Goal: Information Seeking & Learning: Learn about a topic

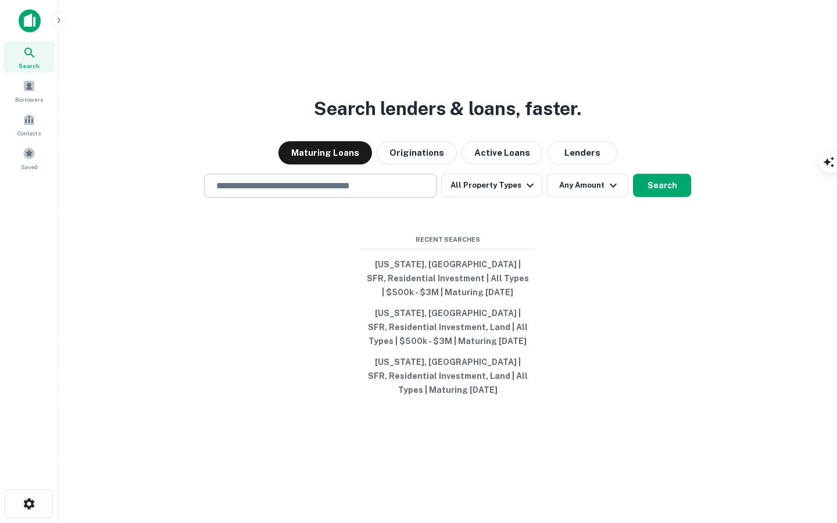
click at [295, 185] on input "text" at bounding box center [320, 185] width 222 height 13
click at [207, 151] on div "Maturing Loans Originations Active Loans Lenders" at bounding box center [447, 152] width 760 height 23
click at [30, 152] on span at bounding box center [29, 153] width 13 height 13
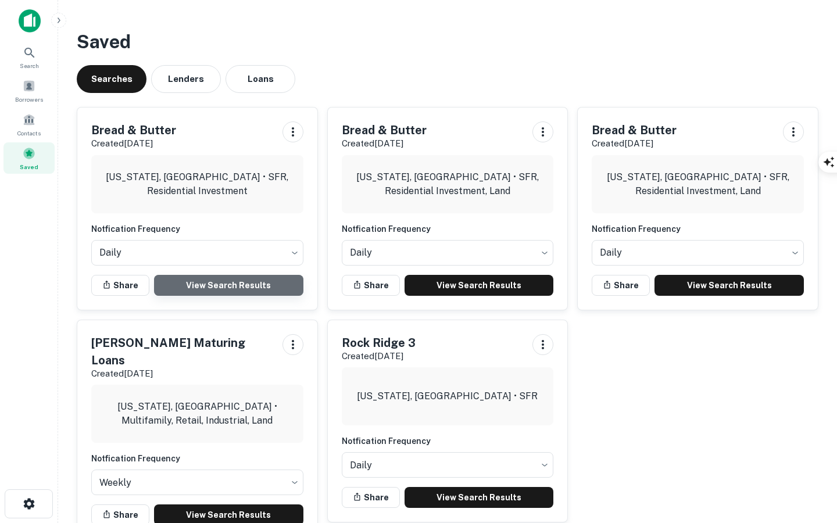
click at [216, 277] on link "View Search Results" at bounding box center [228, 285] width 149 height 21
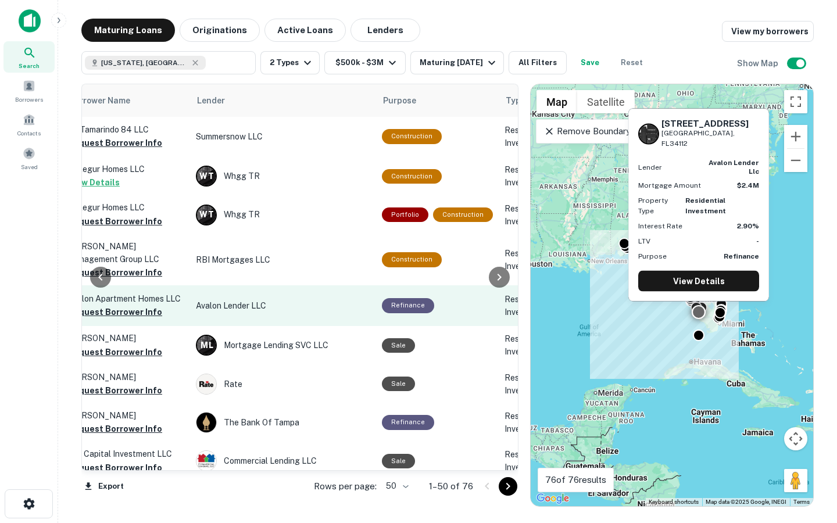
scroll to position [1, 396]
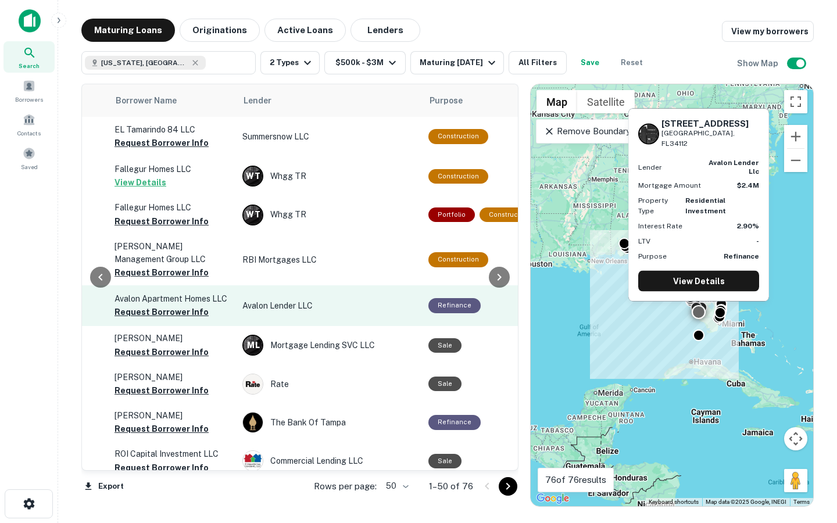
click at [278, 295] on td "Avalon Lender LLC" at bounding box center [330, 305] width 186 height 41
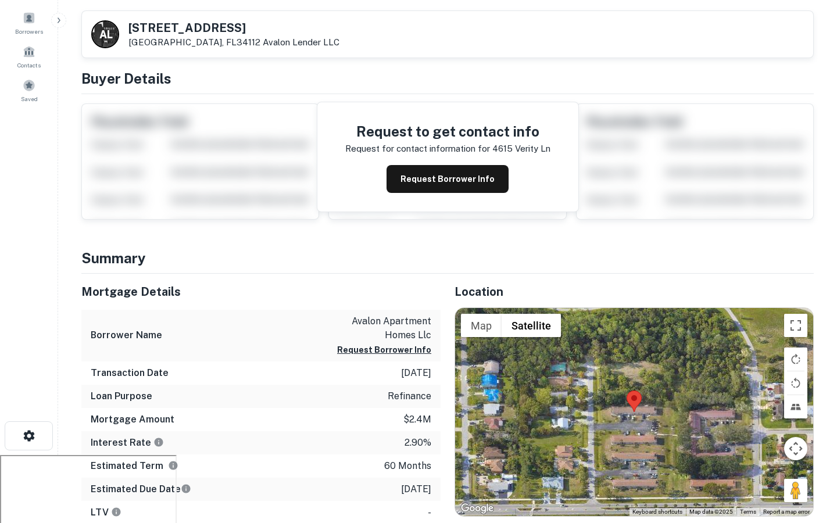
scroll to position [1, 0]
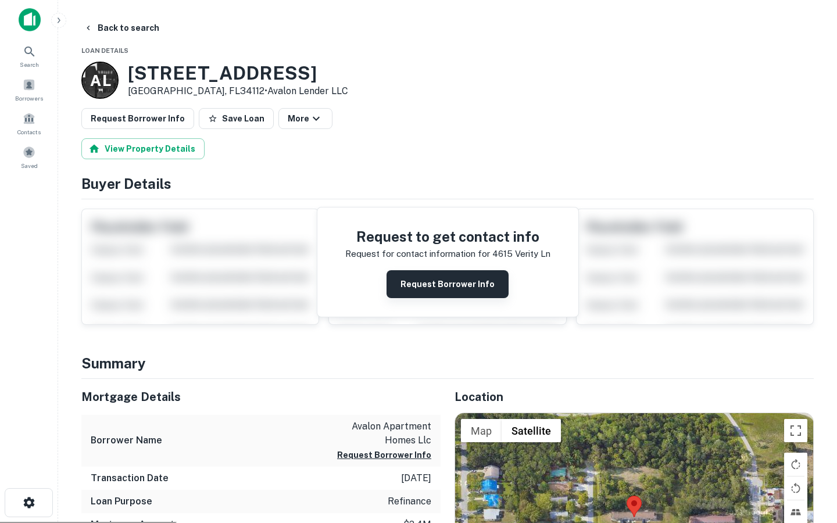
click at [468, 293] on button "Request Borrower Info" at bounding box center [447, 284] width 122 height 28
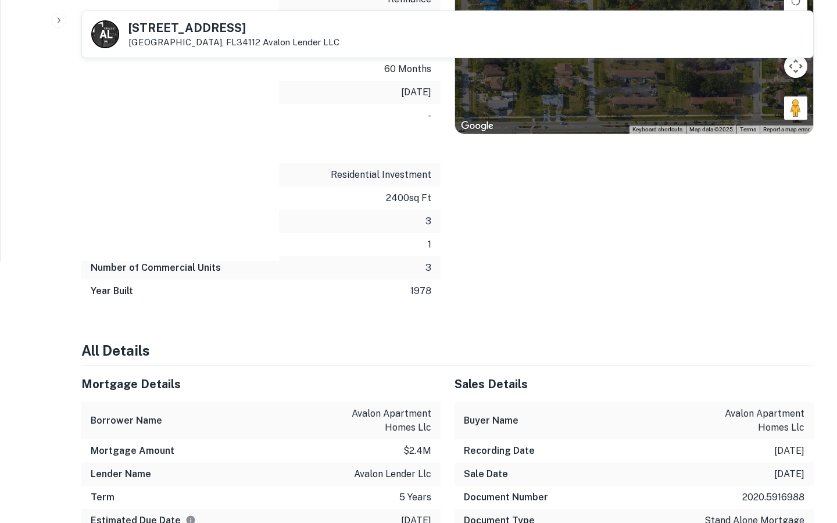
scroll to position [900, 0]
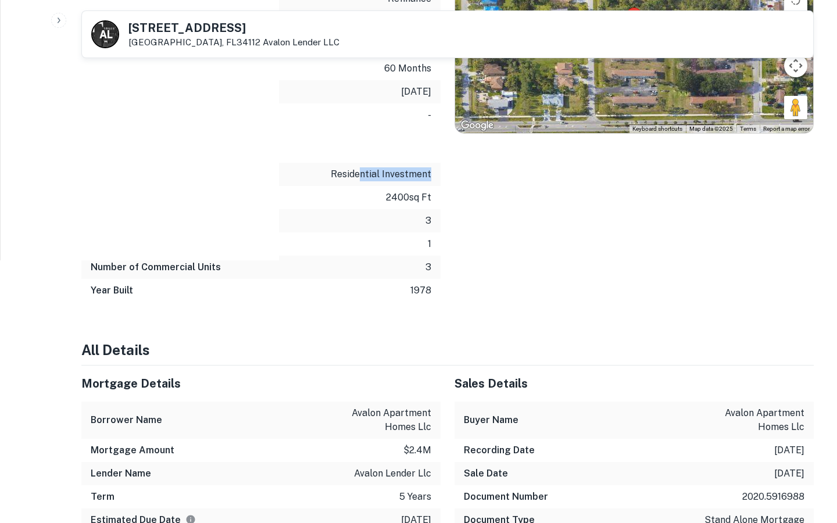
drag, startPoint x: 364, startPoint y: 147, endPoint x: 448, endPoint y: 155, distance: 84.7
click at [438, 163] on div "Asset Type residential investment" at bounding box center [260, 174] width 359 height 23
click at [485, 201] on div "Location ← Move left → Move right ↑ Move up ↓ Move down + Zoom in - Zoom out Ho…" at bounding box center [627, 96] width 373 height 411
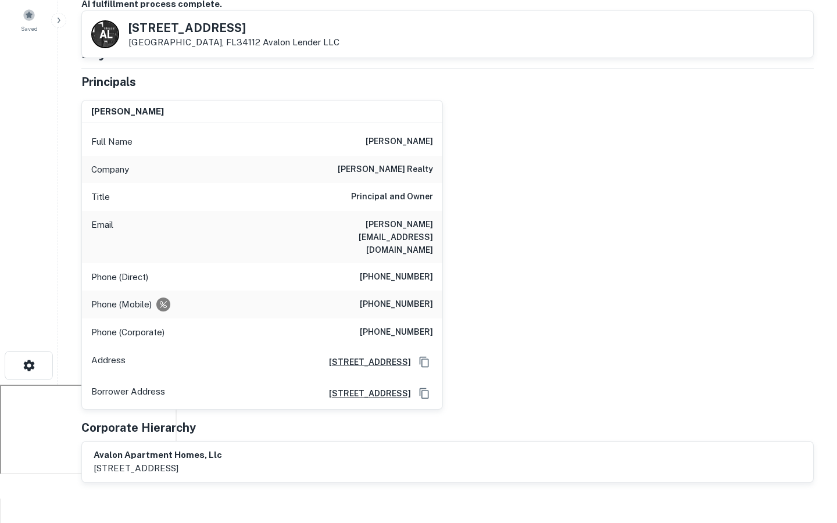
scroll to position [0, 0]
